Goal: Navigation & Orientation: Understand site structure

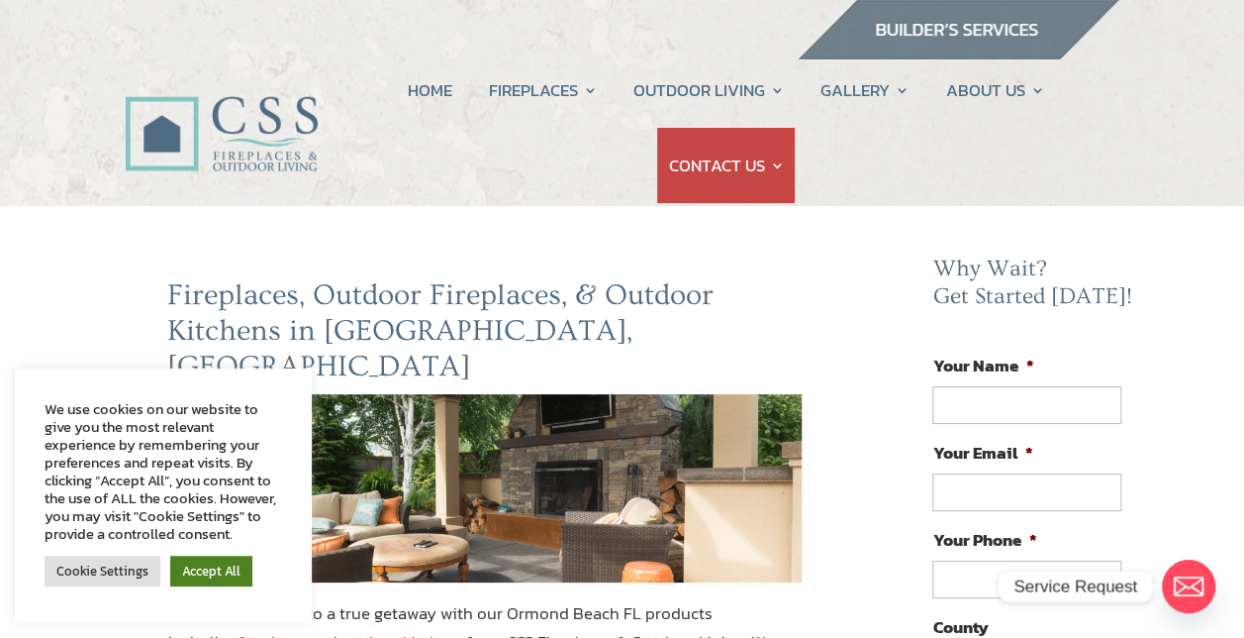
click at [202, 571] on link "Accept All" at bounding box center [211, 570] width 82 height 31
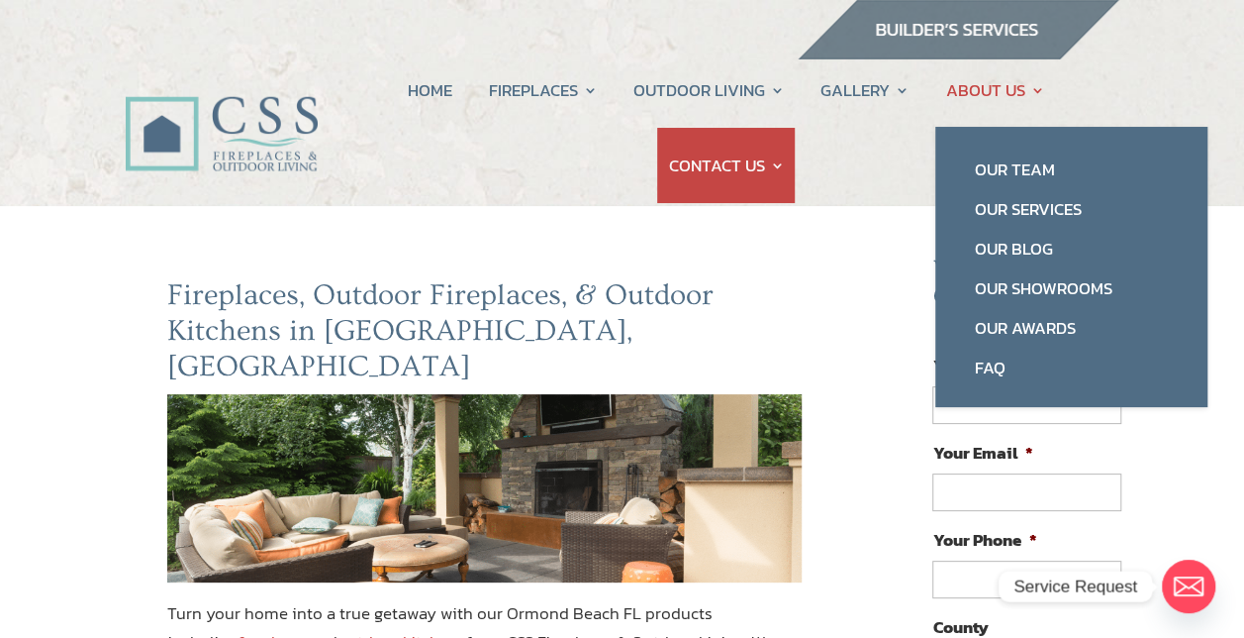
click at [989, 84] on link "ABOUT US" at bounding box center [995, 89] width 99 height 75
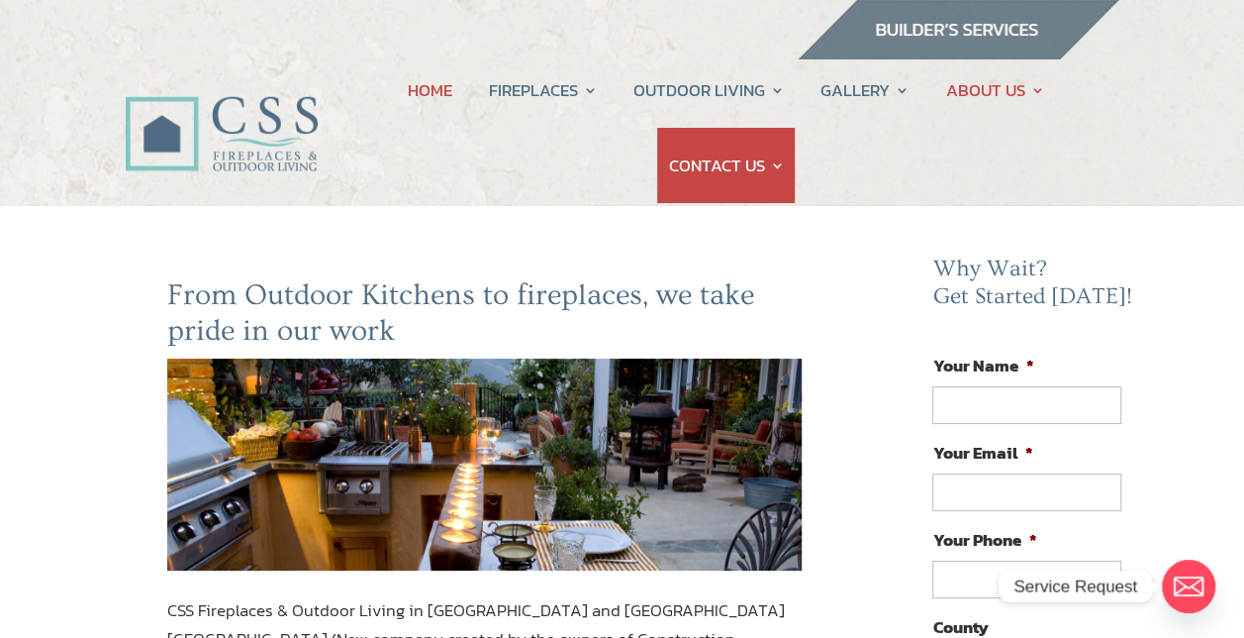
click at [428, 92] on link "HOME" at bounding box center [430, 89] width 45 height 75
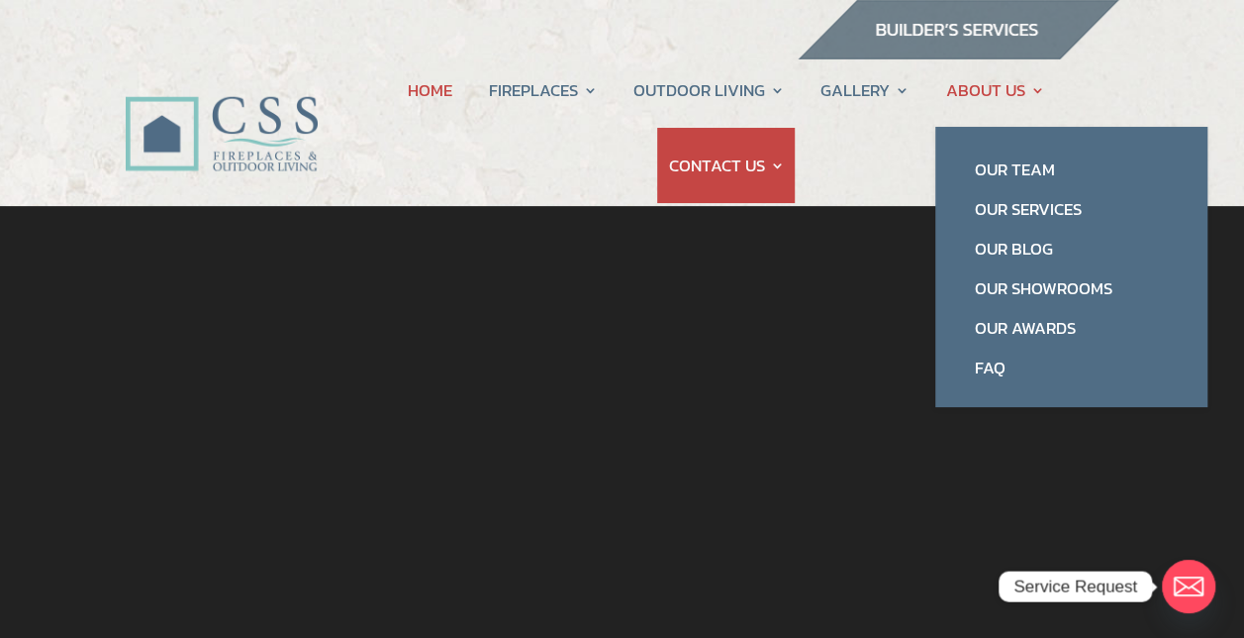
click at [992, 93] on link "ABOUT US" at bounding box center [995, 89] width 99 height 75
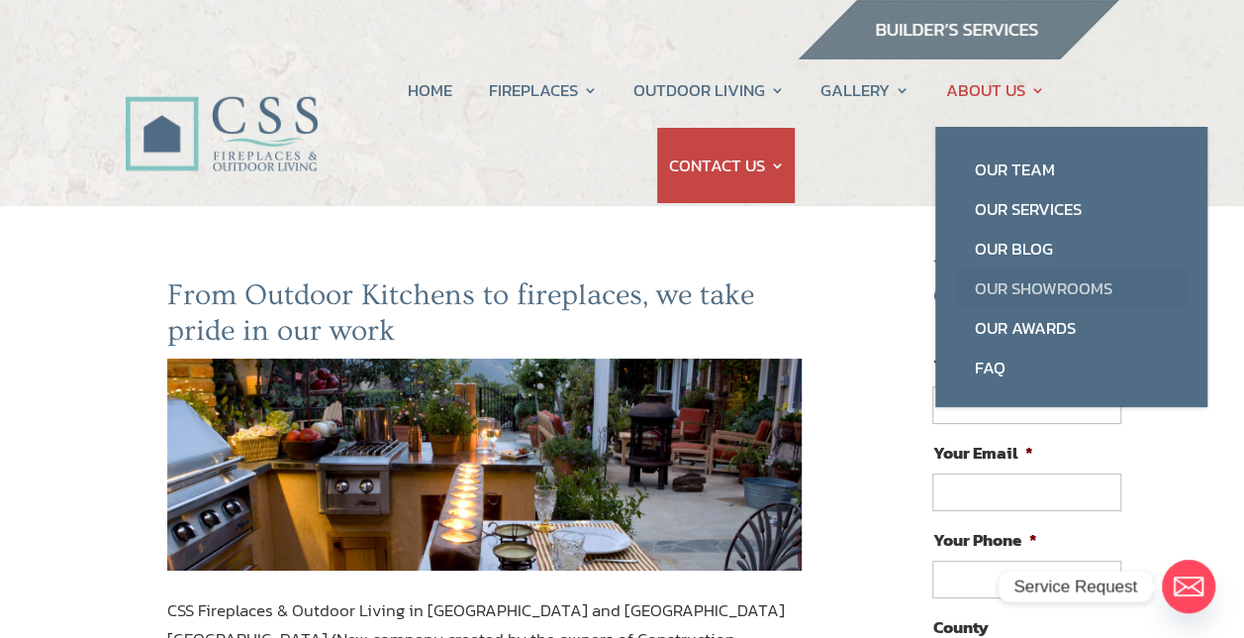
click at [1040, 279] on link "Our Showrooms" at bounding box center [1071, 288] width 233 height 40
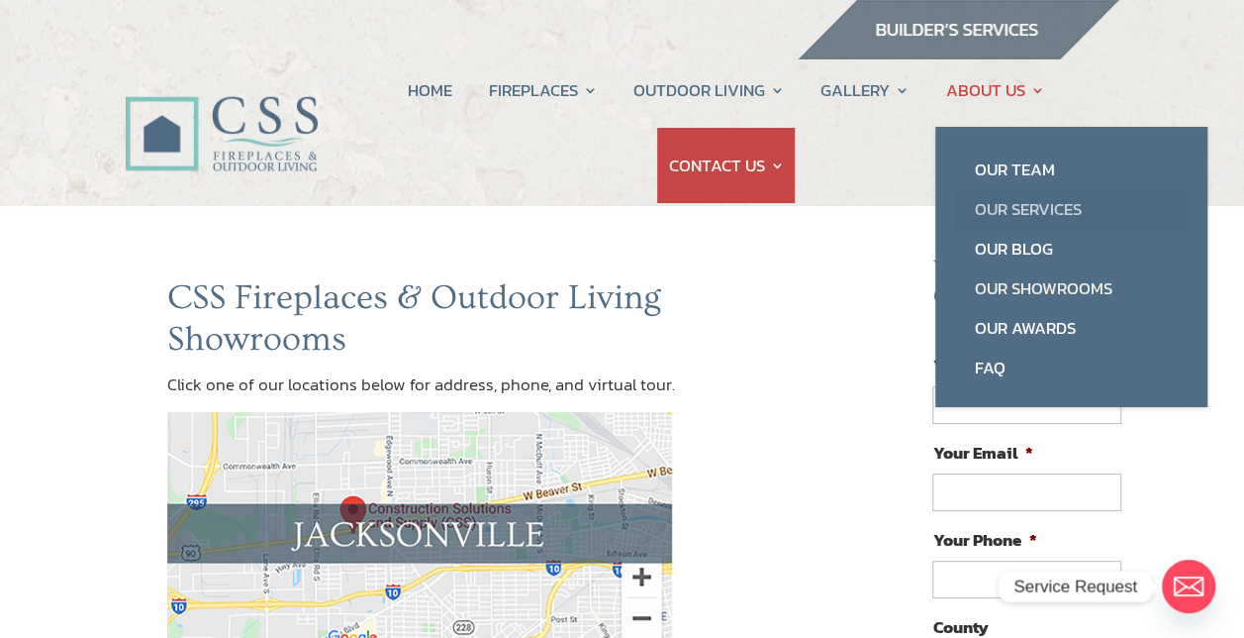
click at [1035, 208] on link "Our Services" at bounding box center [1071, 209] width 233 height 40
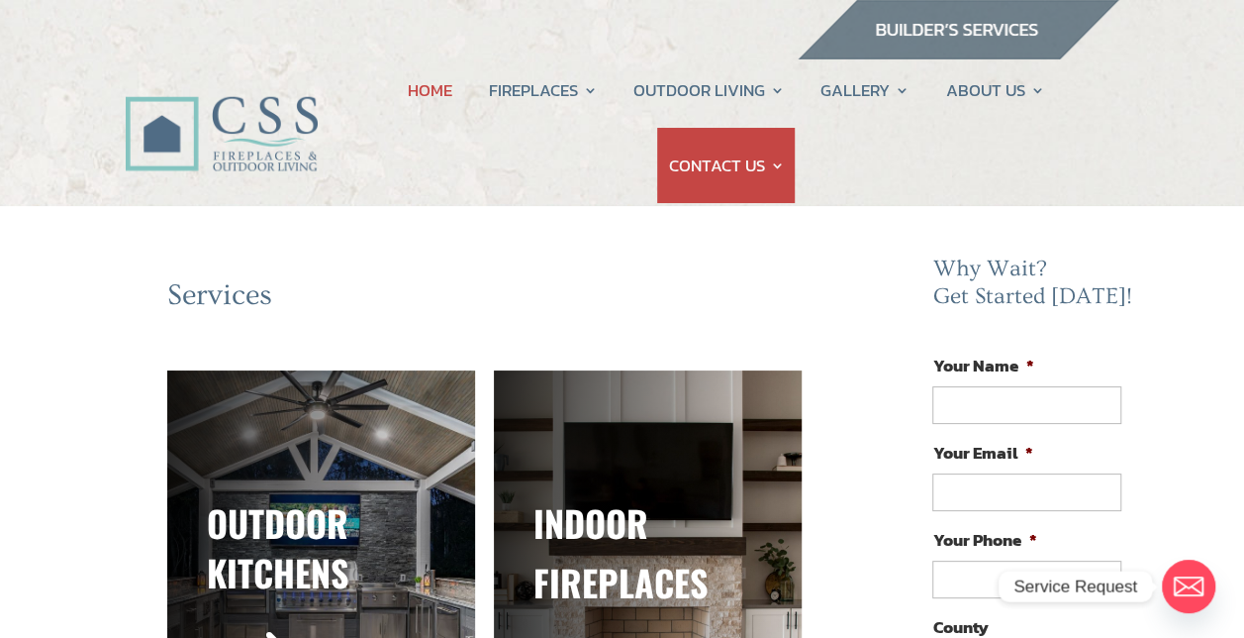
click at [441, 111] on link "HOME" at bounding box center [430, 89] width 45 height 75
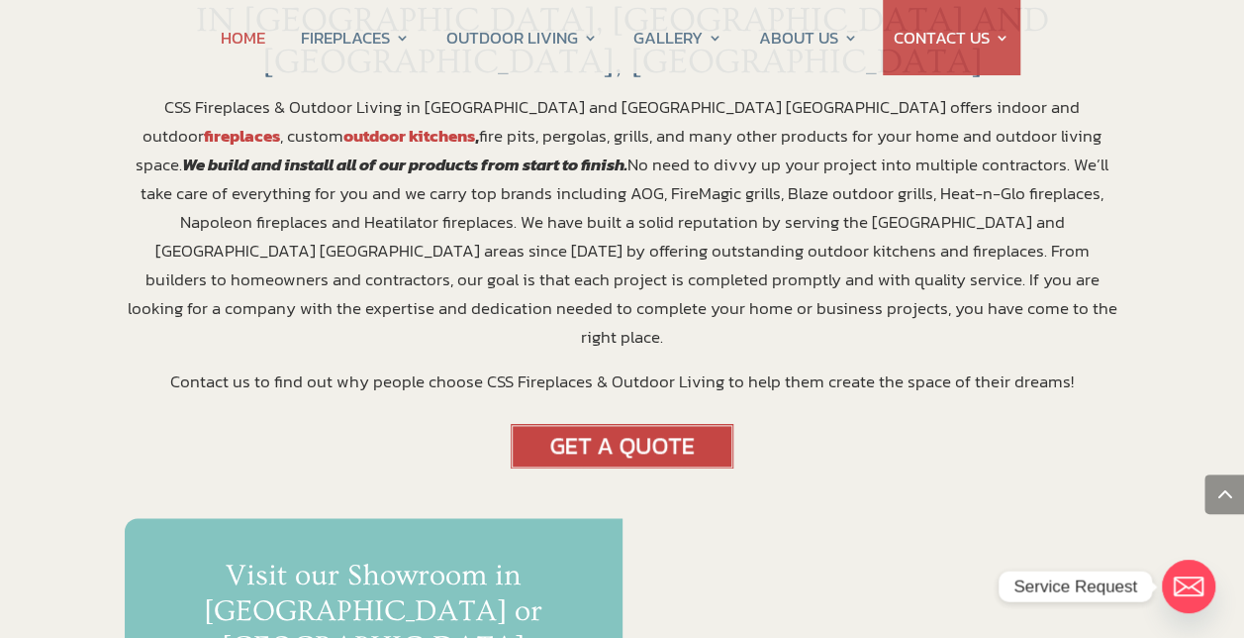
scroll to position [891, 0]
